Goal: Transaction & Acquisition: Purchase product/service

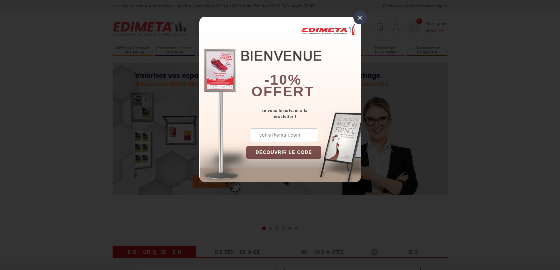
click at [359, 15] on div "×" at bounding box center [360, 18] width 14 height 14
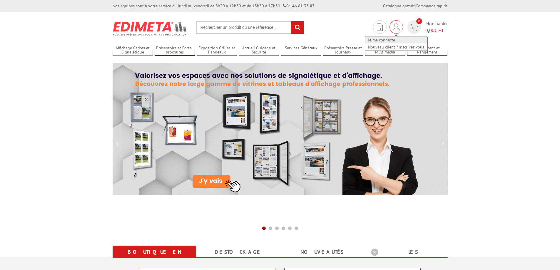
click at [386, 38] on link "Je me connecte" at bounding box center [396, 39] width 62 height 7
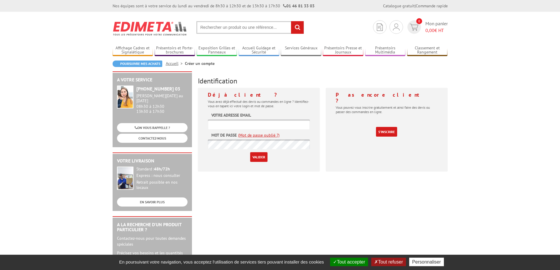
type input "[EMAIL_ADDRESS][DOMAIN_NAME]"
click at [259, 157] on input "Valider" at bounding box center [258, 157] width 17 height 10
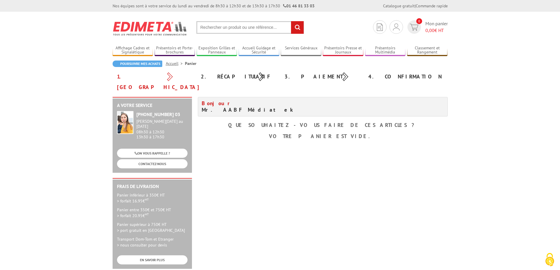
click at [220, 29] on input "text" at bounding box center [250, 27] width 108 height 13
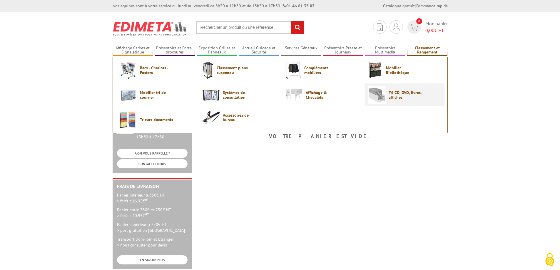
click at [406, 96] on span "Tri CD, DVD, livres, affiches" at bounding box center [405, 94] width 35 height 9
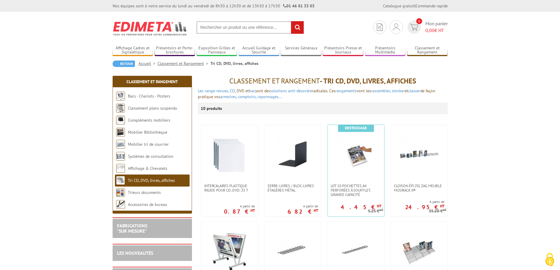
scroll to position [29, 0]
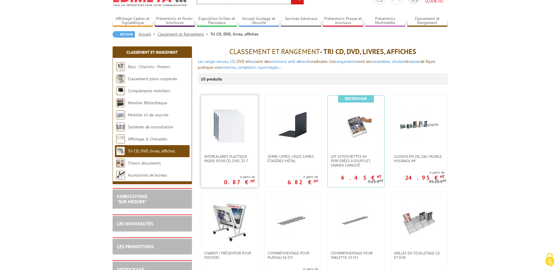
click at [229, 133] on img at bounding box center [229, 124] width 41 height 41
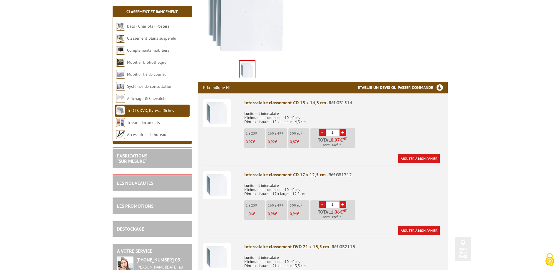
scroll to position [147, 0]
